Goal: Check status

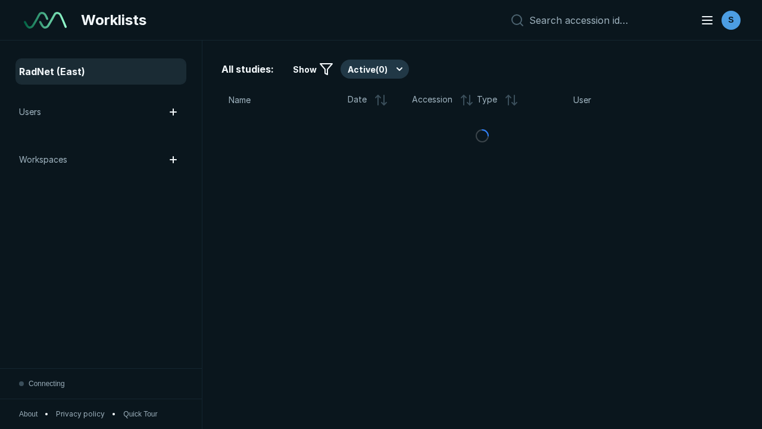
scroll to position [3252, 4961]
